Goal: Book appointment/travel/reservation

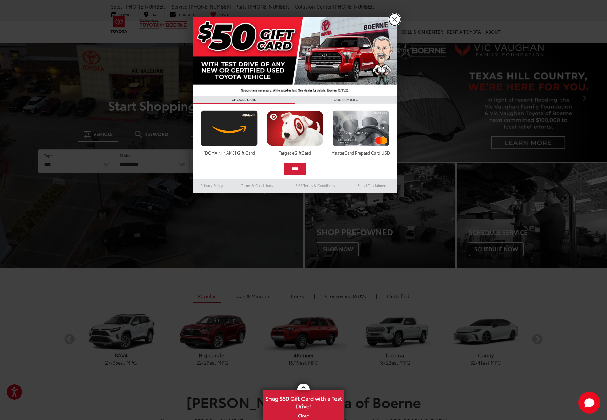
click at [393, 16] on link "X" at bounding box center [395, 20] width 12 height 12
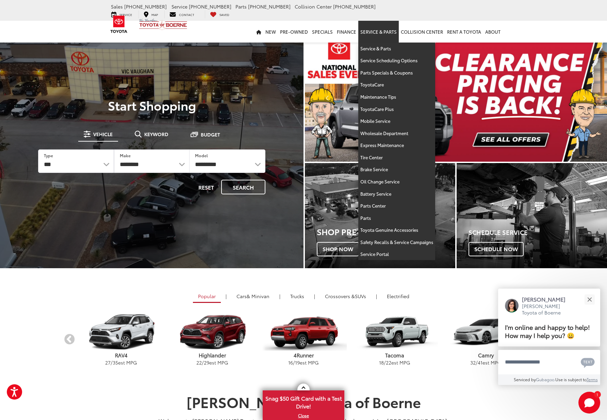
click at [382, 35] on link "Service & Parts" at bounding box center [378, 32] width 41 height 22
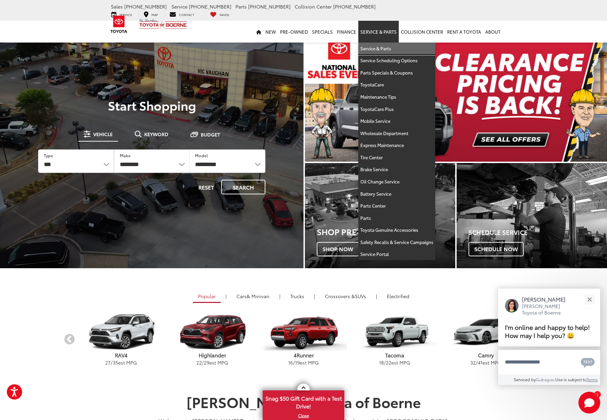
click at [378, 43] on link "Service & Parts" at bounding box center [396, 49] width 77 height 12
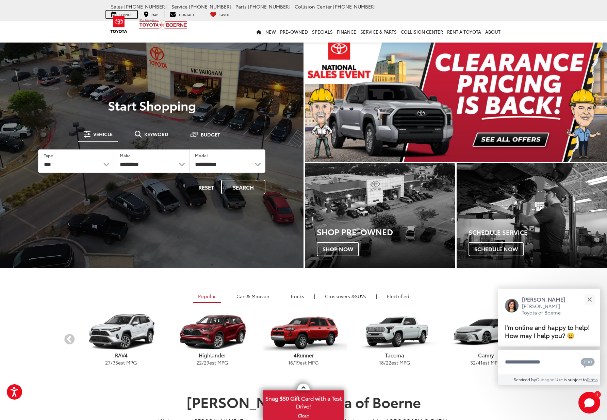
click at [132, 12] on span "Service" at bounding box center [125, 14] width 13 height 4
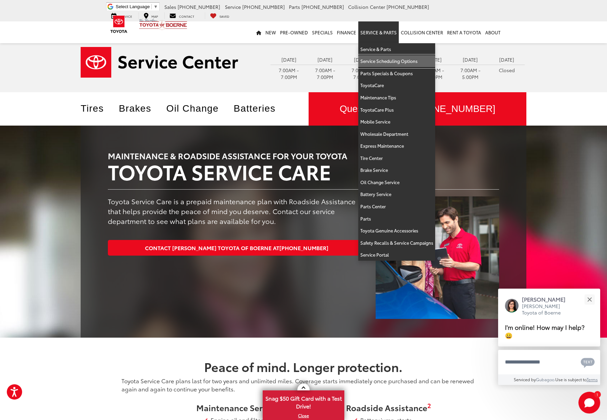
click at [386, 60] on link "Service Scheduling Options" at bounding box center [396, 61] width 77 height 12
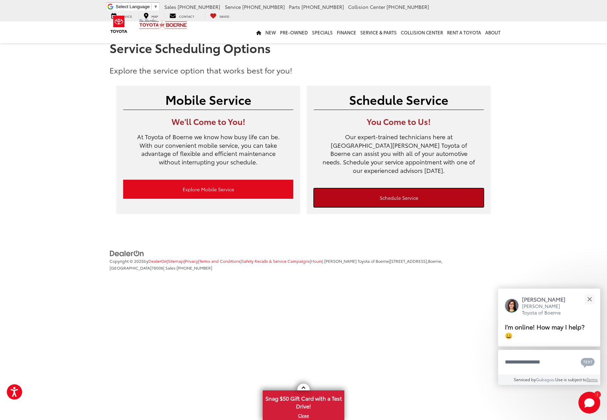
click at [387, 189] on link "Schedule Service" at bounding box center [399, 197] width 170 height 19
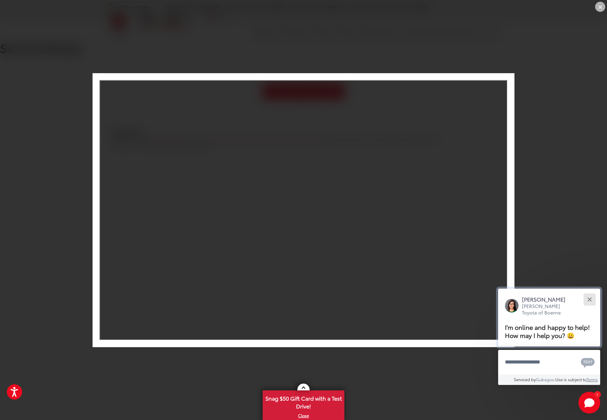
click at [589, 299] on div "Close" at bounding box center [590, 299] width 4 height 4
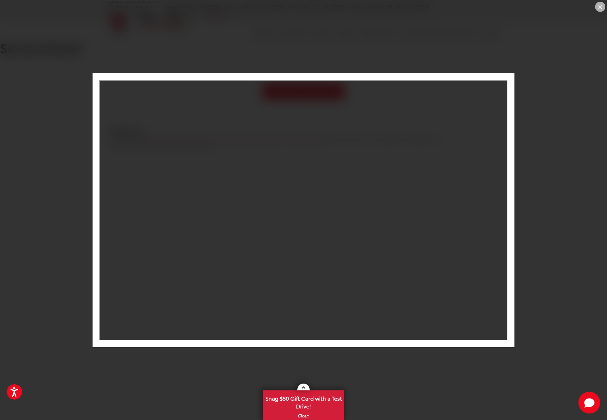
click at [599, 5] on div "×" at bounding box center [600, 7] width 10 height 10
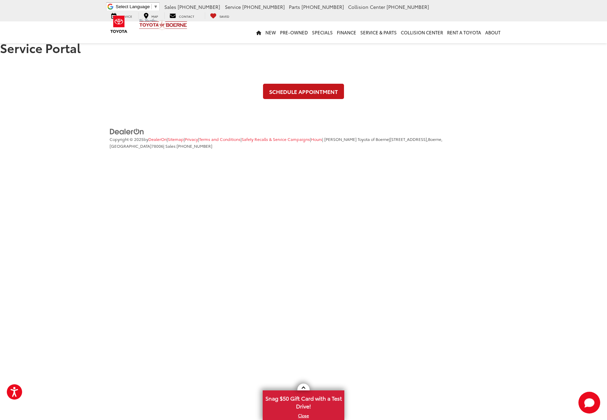
click at [302, 88] on link "Schedule Appointment" at bounding box center [303, 91] width 81 height 15
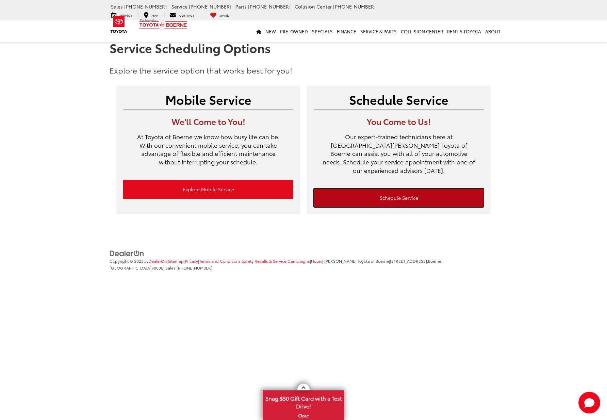
click at [417, 188] on link "Schedule Service" at bounding box center [399, 197] width 170 height 19
